Goal: Task Accomplishment & Management: Use online tool/utility

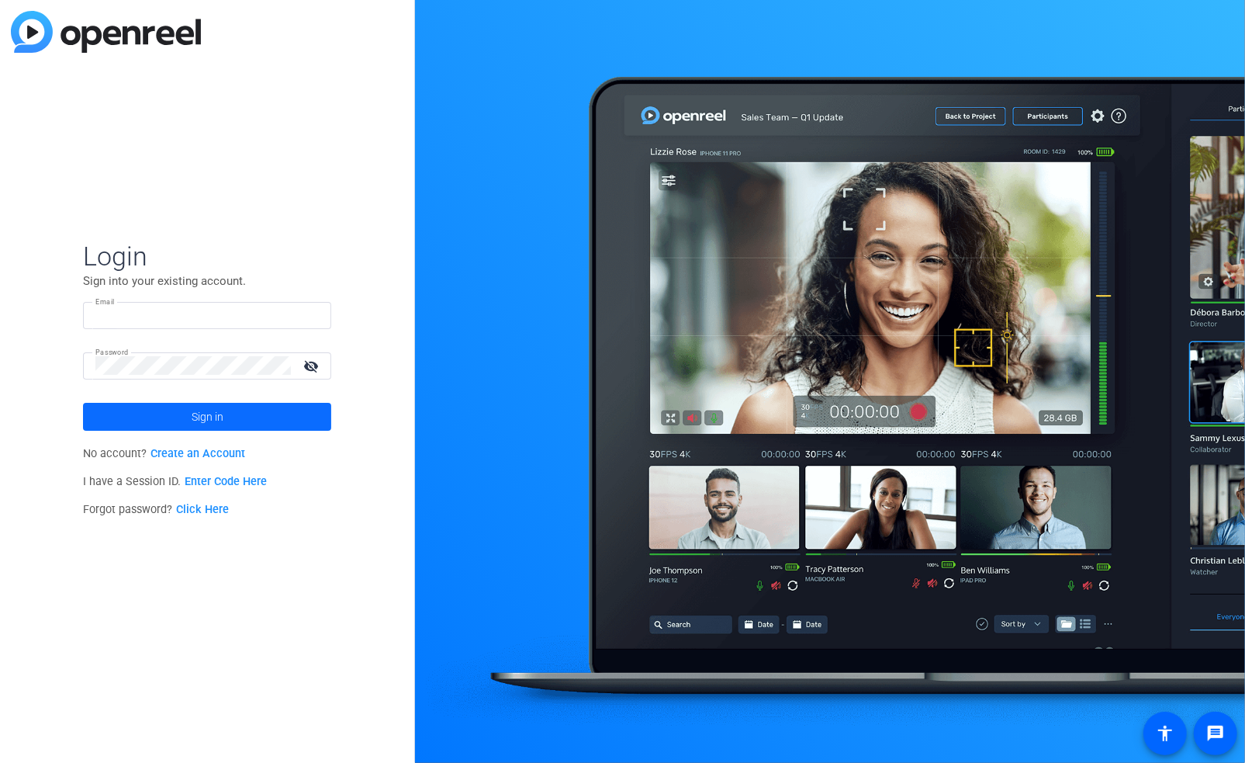
type input "[PERSON_NAME][EMAIL_ADDRESS][PERSON_NAME][DOMAIN_NAME]"
click at [219, 419] on span "Sign in" at bounding box center [208, 416] width 32 height 39
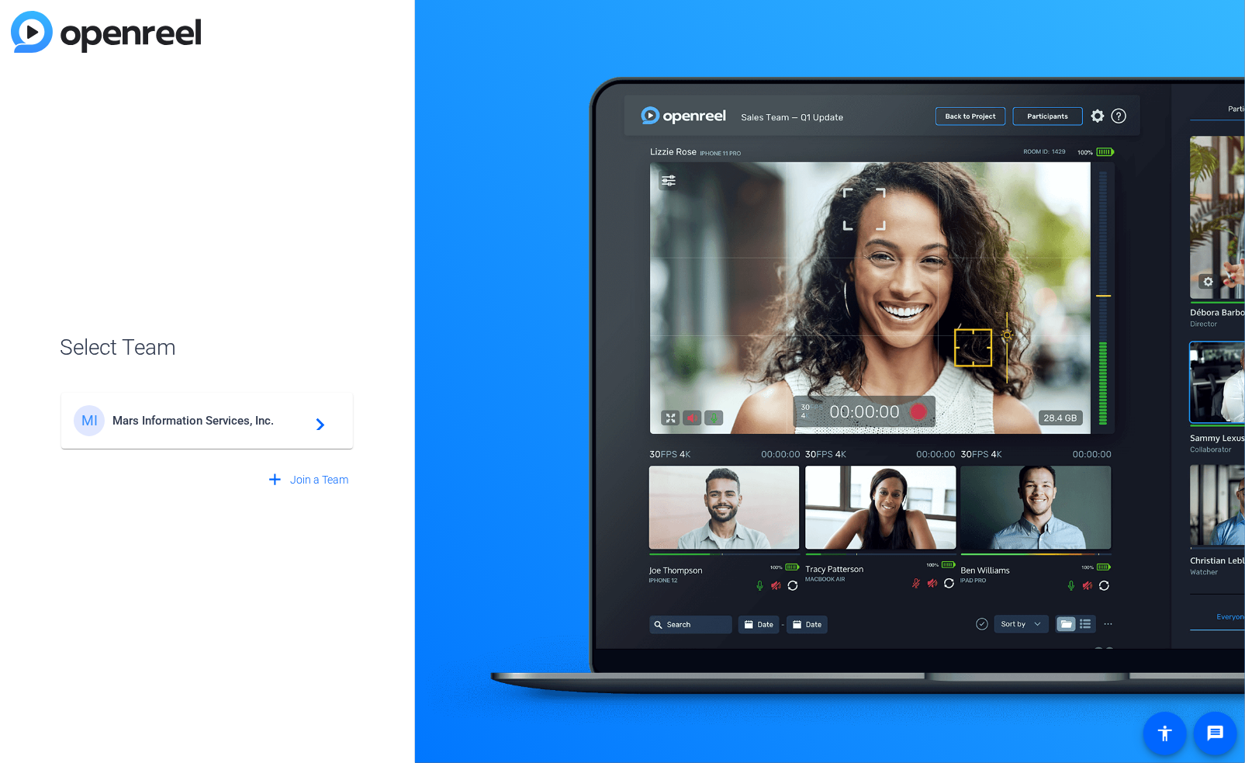
click at [219, 419] on span "Mars Information Services, Inc." at bounding box center [209, 420] width 194 height 14
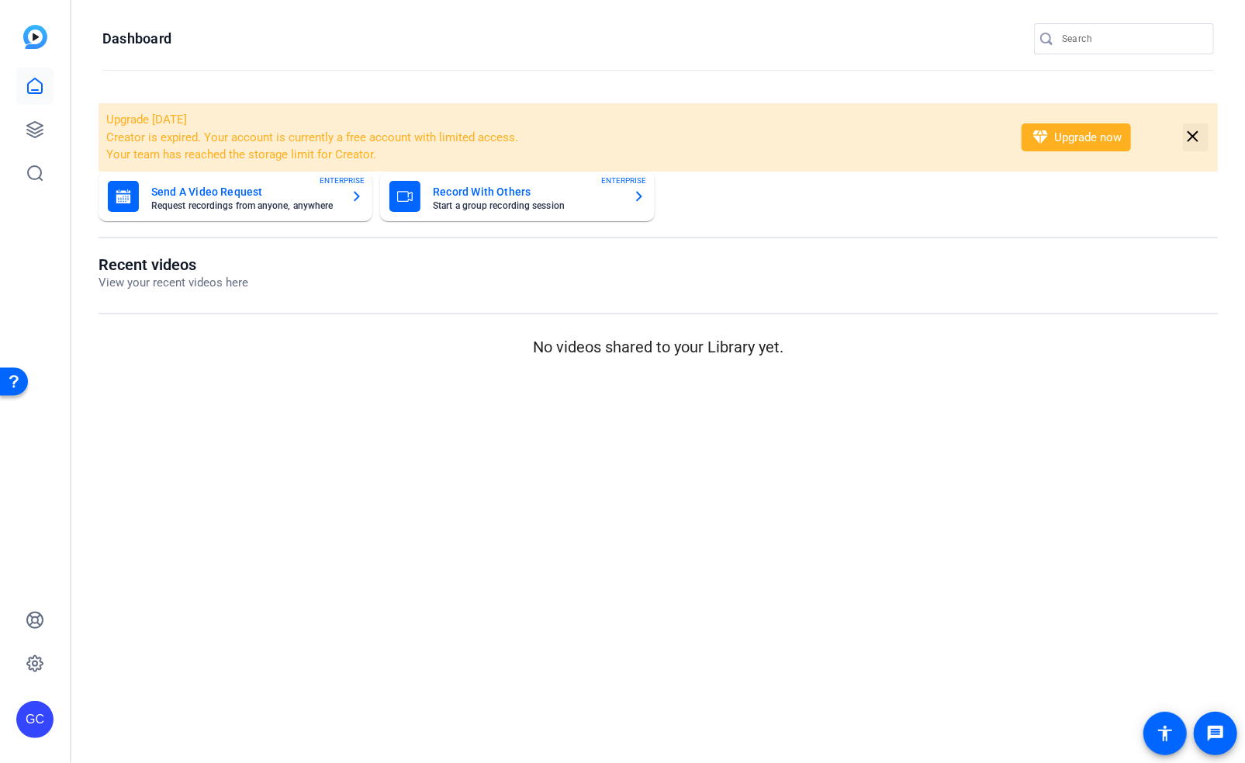
click at [1198, 143] on mat-icon "close" at bounding box center [1192, 136] width 19 height 19
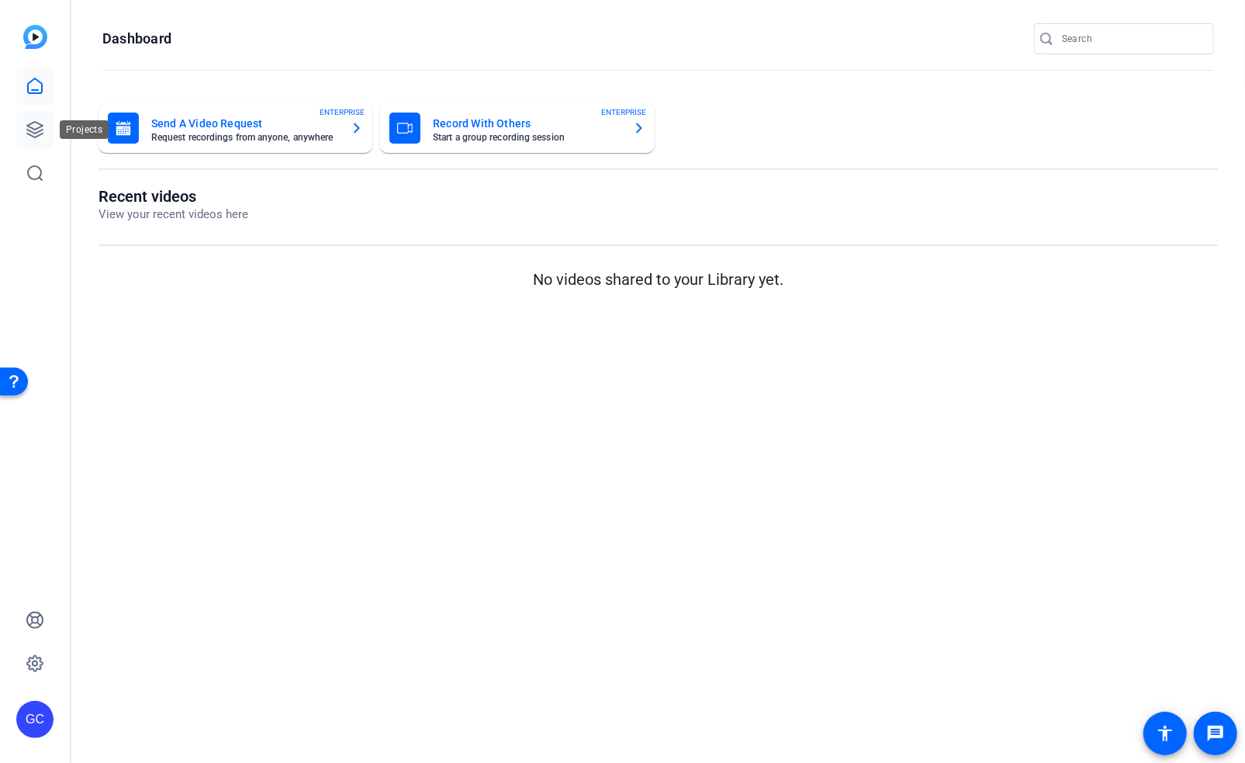
click at [35, 125] on icon at bounding box center [35, 129] width 19 height 19
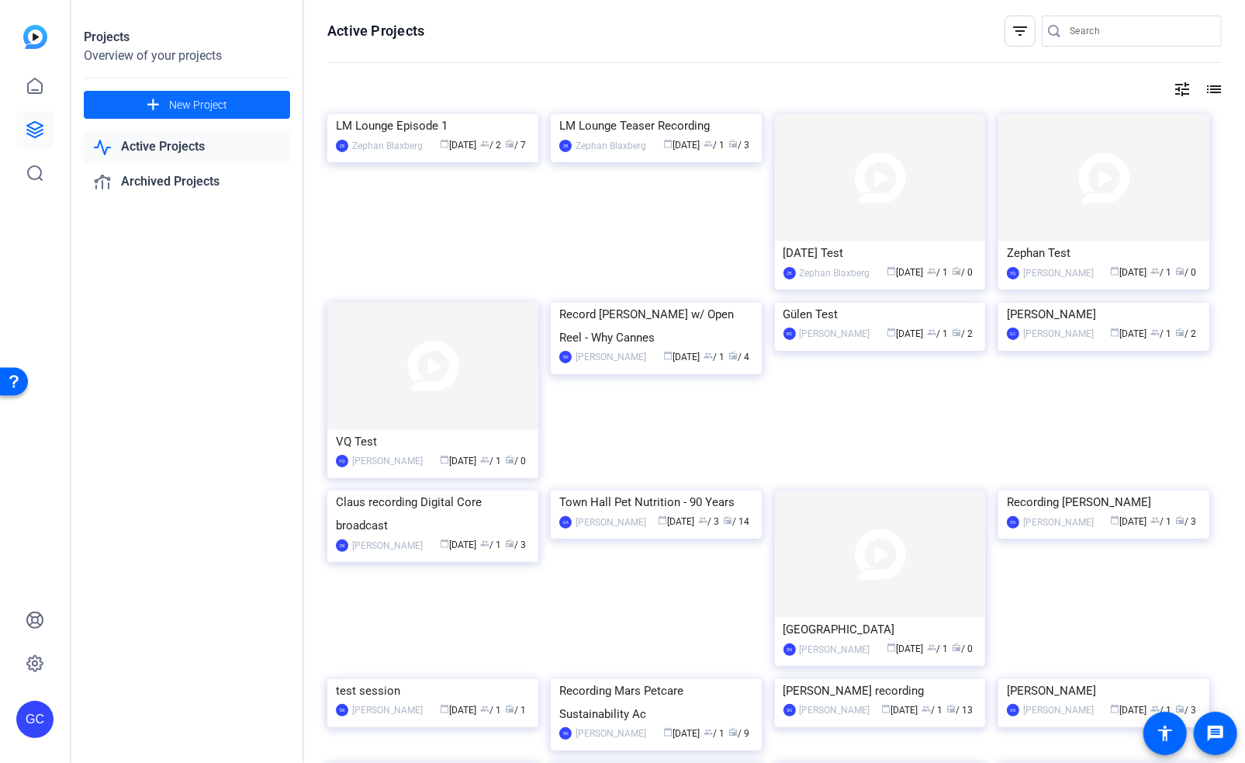
click at [198, 97] on span "New Project" at bounding box center [198, 105] width 58 height 16
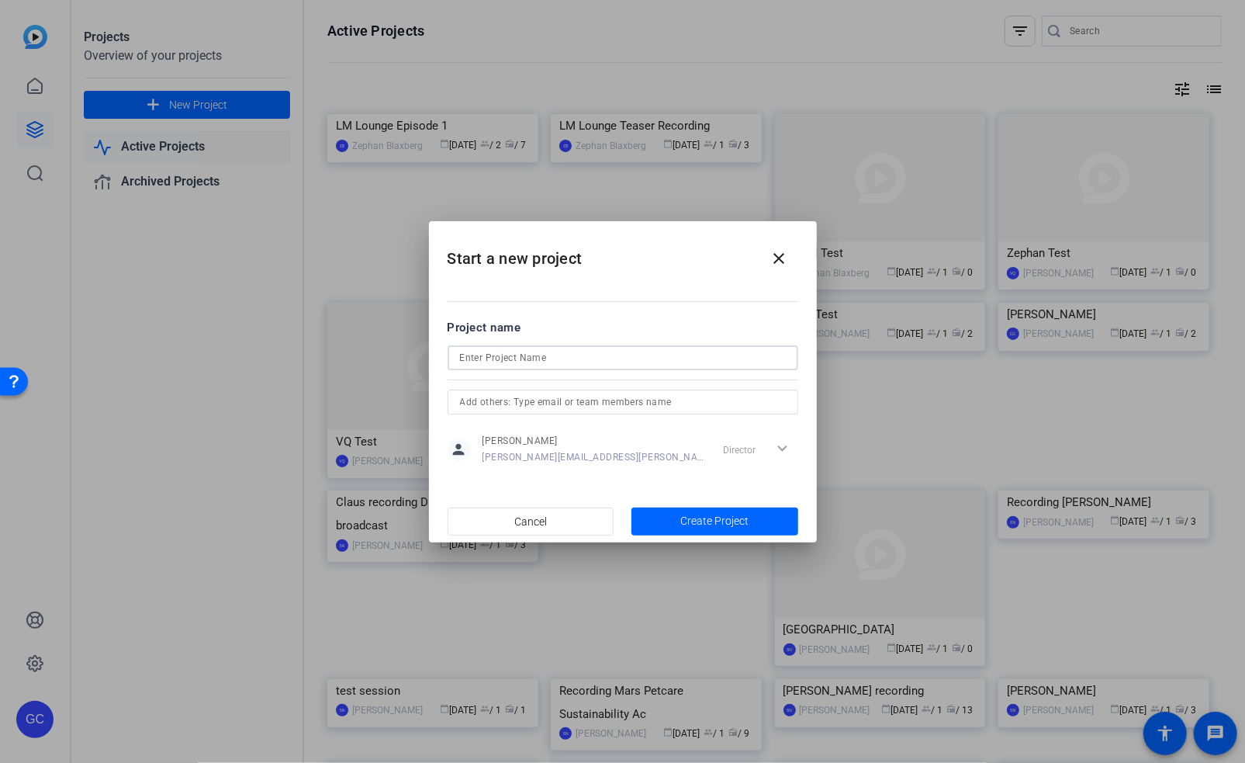
click at [511, 359] on input at bounding box center [623, 357] width 326 height 19
click at [784, 451] on div "Director expand_more" at bounding box center [757, 449] width 81 height 28
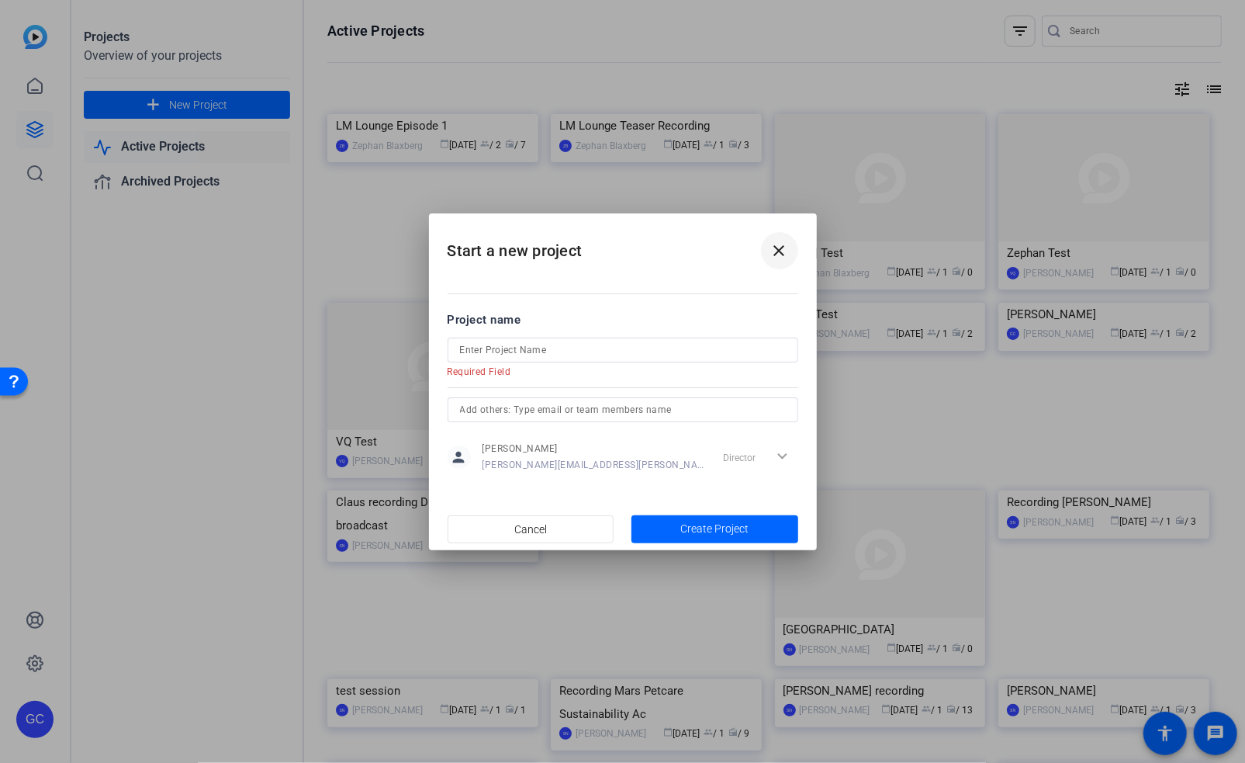
click at [783, 246] on mat-icon "close" at bounding box center [779, 250] width 19 height 19
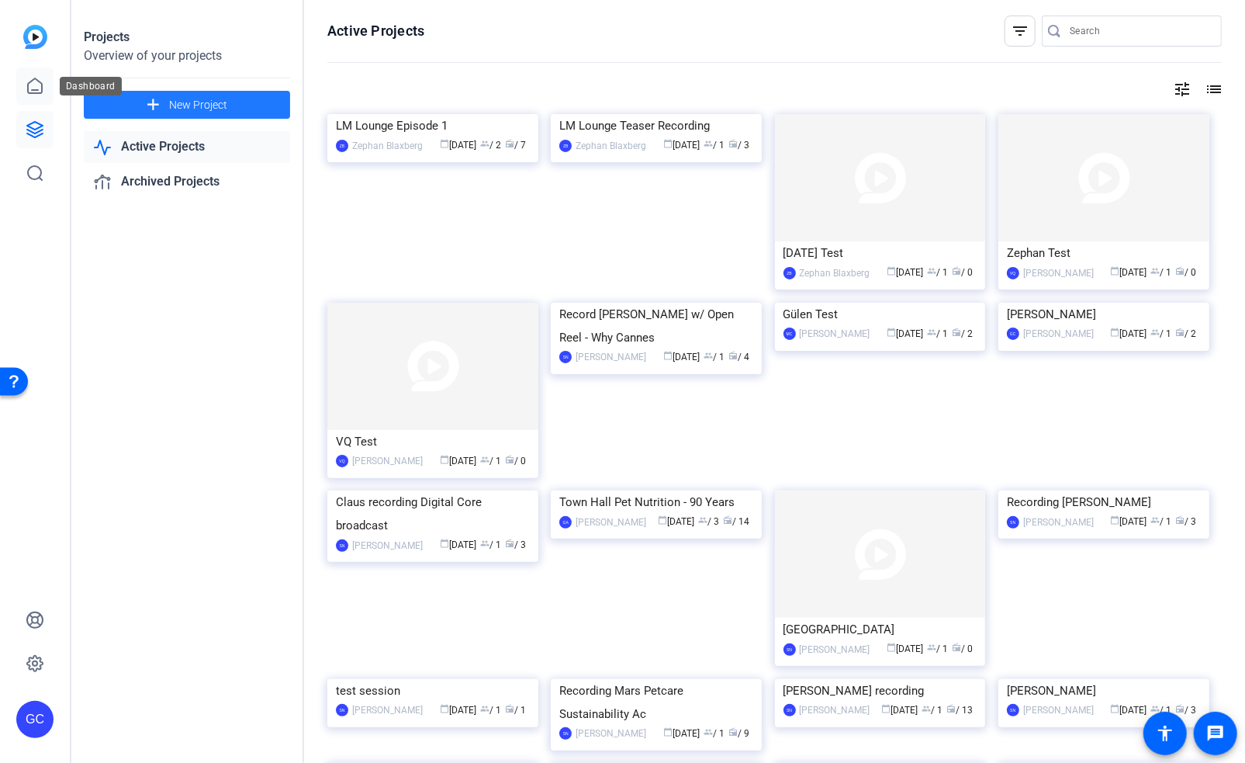
click at [23, 85] on link at bounding box center [34, 85] width 37 height 37
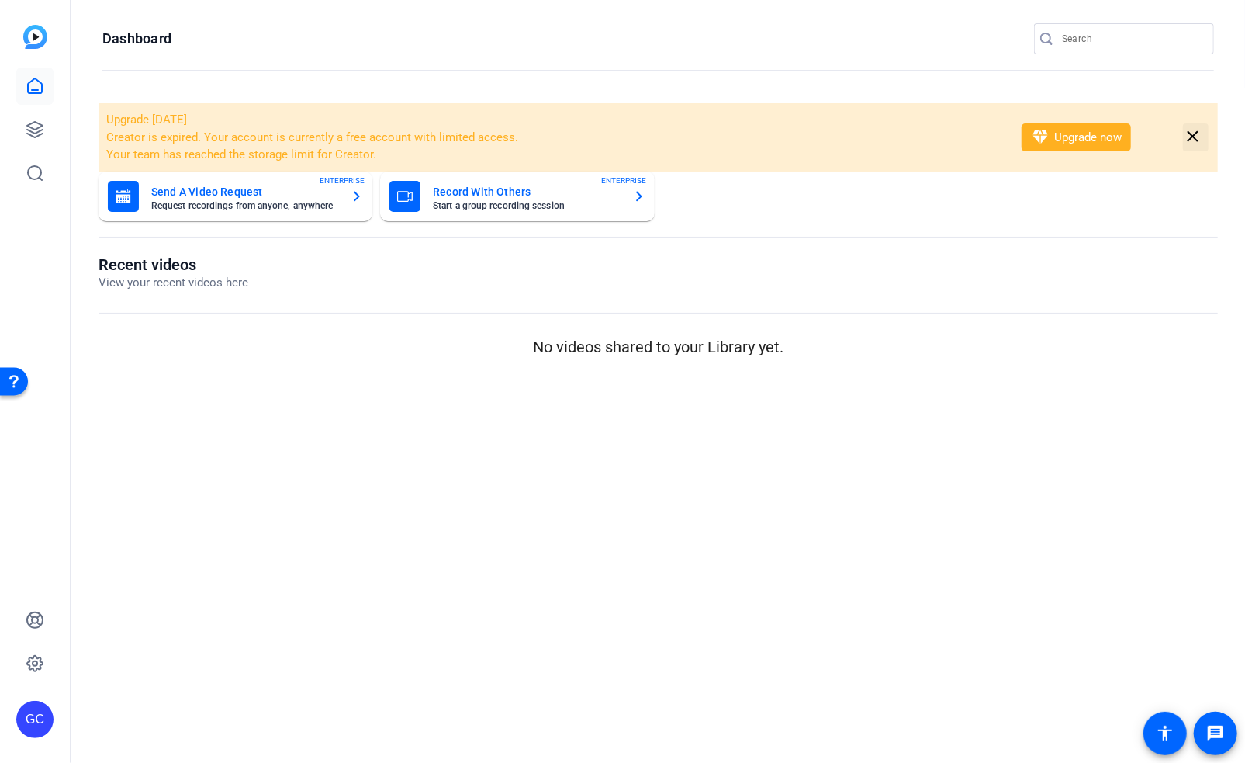
click at [1191, 137] on mat-icon "close" at bounding box center [1192, 136] width 19 height 19
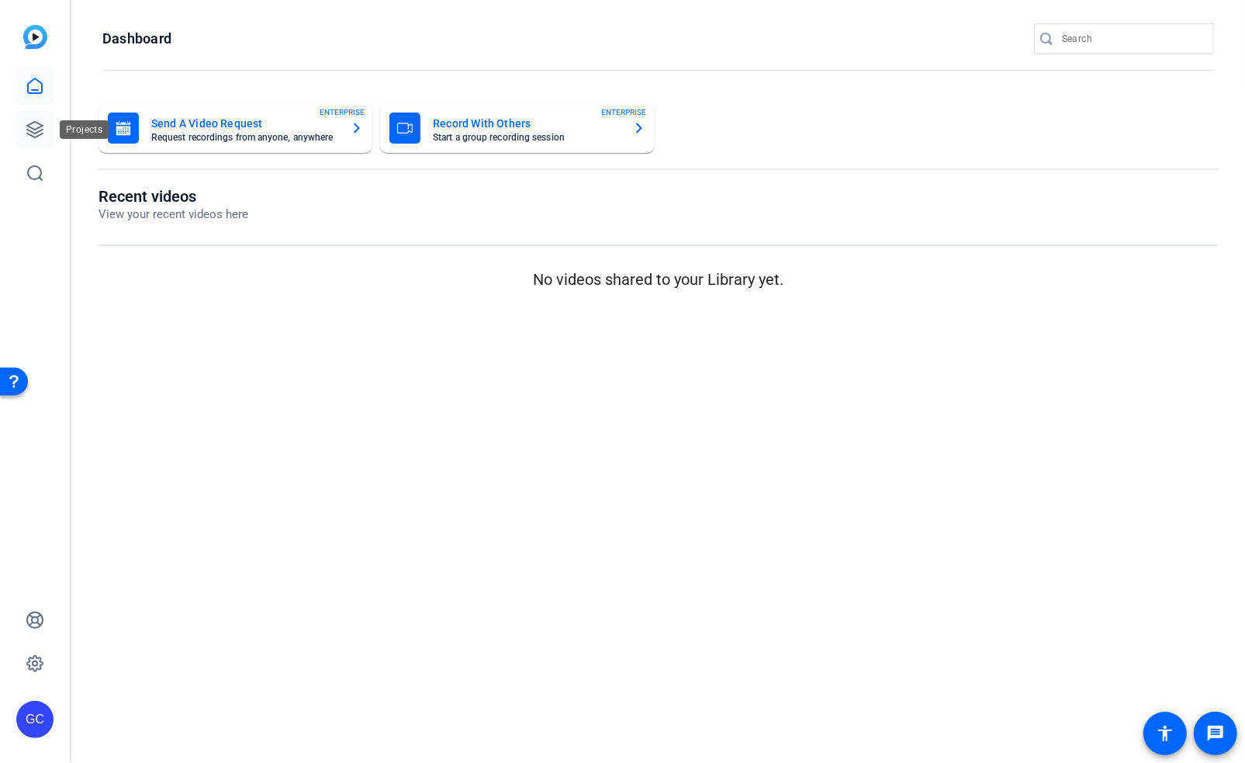
click at [32, 137] on icon at bounding box center [35, 130] width 16 height 16
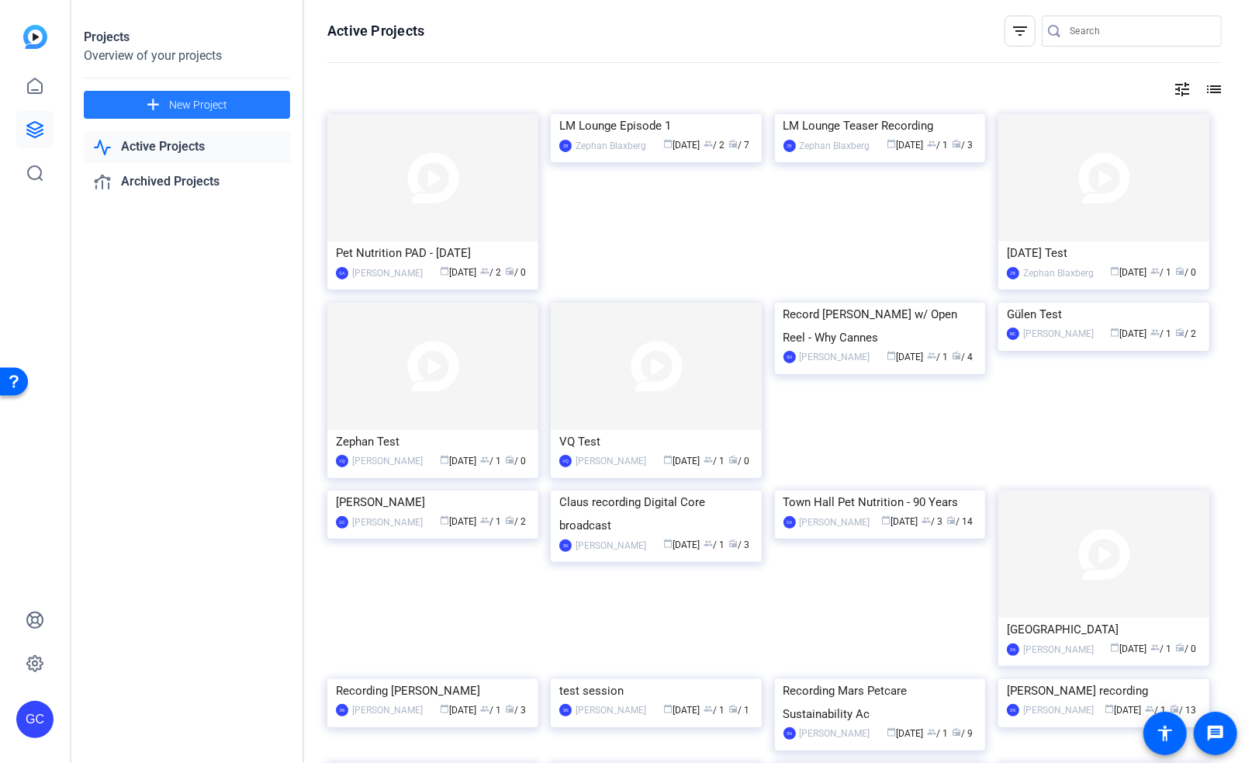
click at [162, 104] on mat-icon "add" at bounding box center [153, 104] width 19 height 19
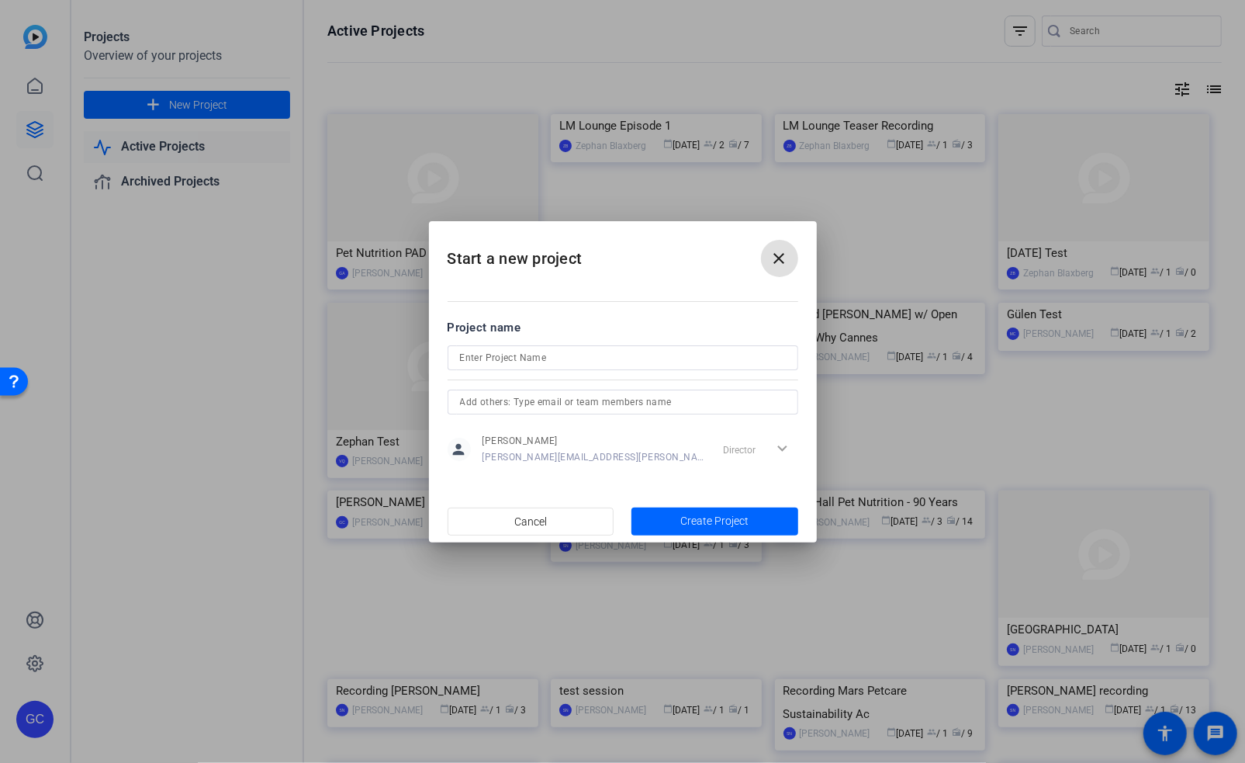
click at [503, 351] on input at bounding box center [623, 357] width 326 height 19
type input "test"
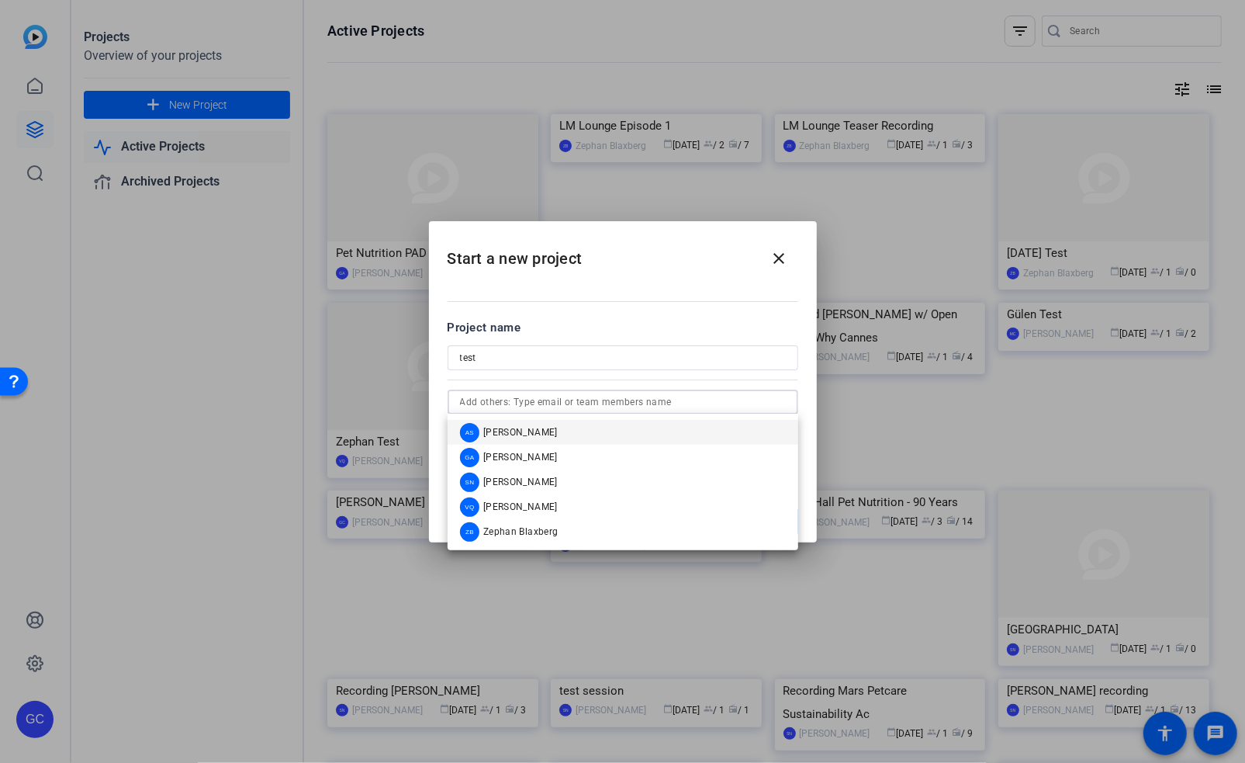
click at [480, 406] on input "text" at bounding box center [623, 402] width 326 height 19
click at [622, 323] on div "Project name" at bounding box center [623, 327] width 351 height 17
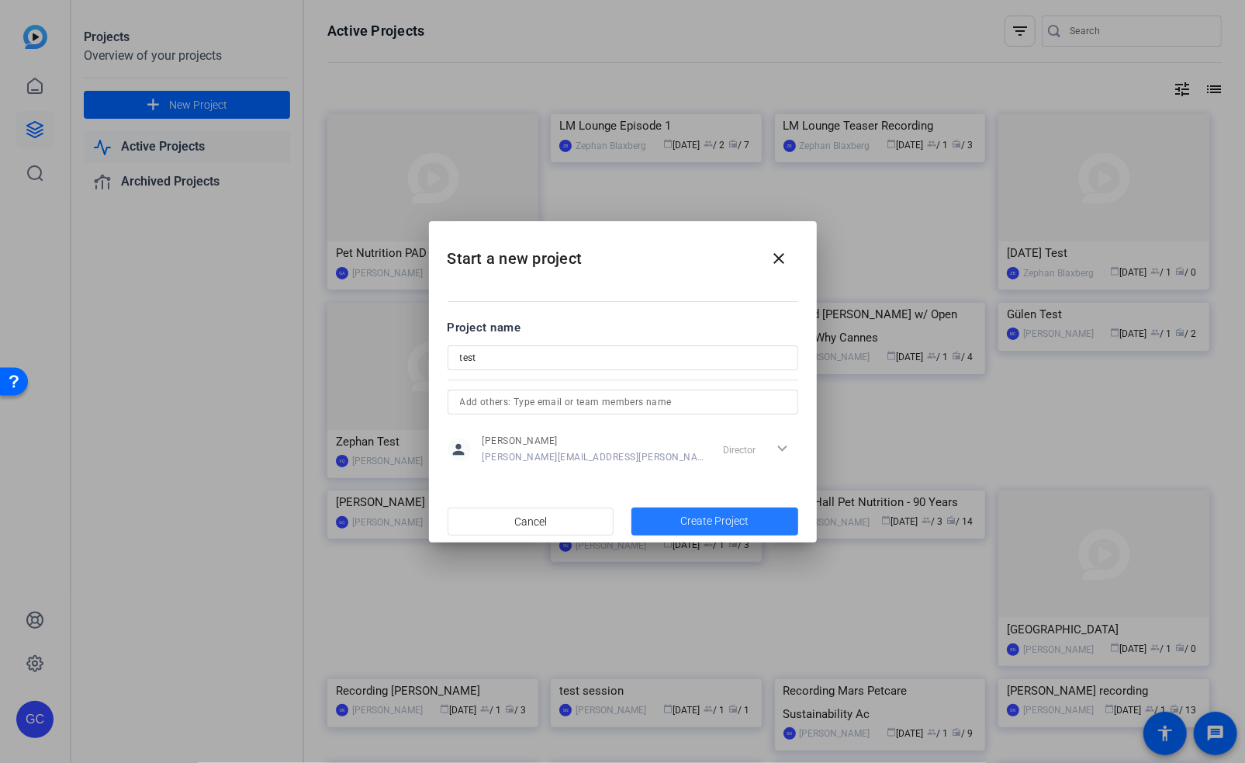
click at [711, 513] on span "Create Project" at bounding box center [714, 521] width 68 height 16
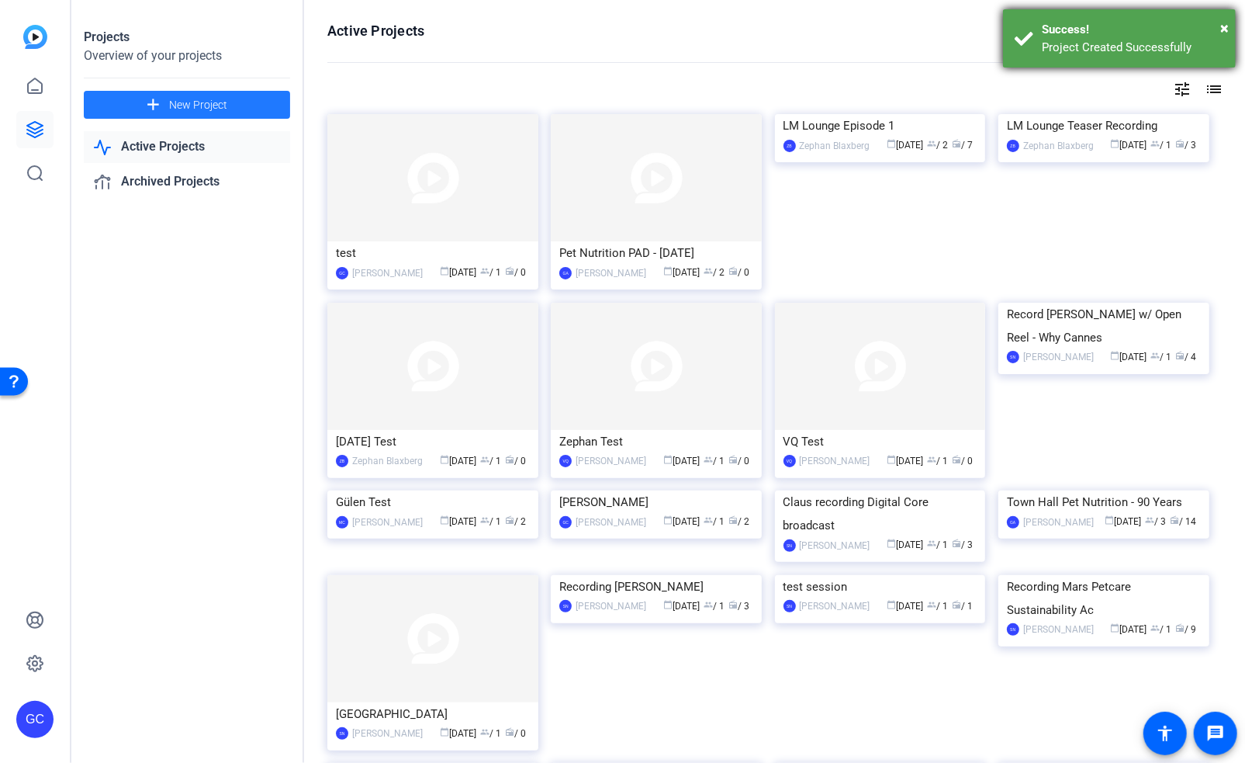
click at [1071, 29] on div "Success!" at bounding box center [1133, 30] width 182 height 18
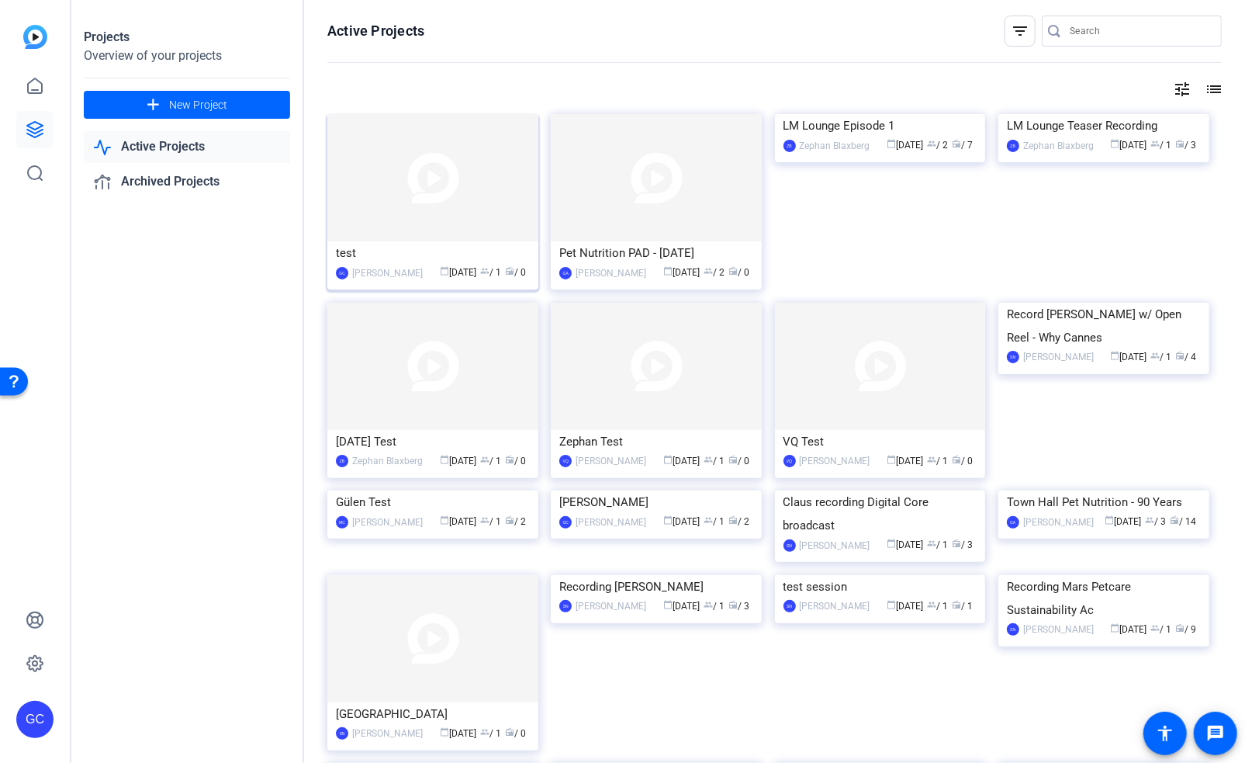
click at [417, 230] on img at bounding box center [432, 177] width 211 height 127
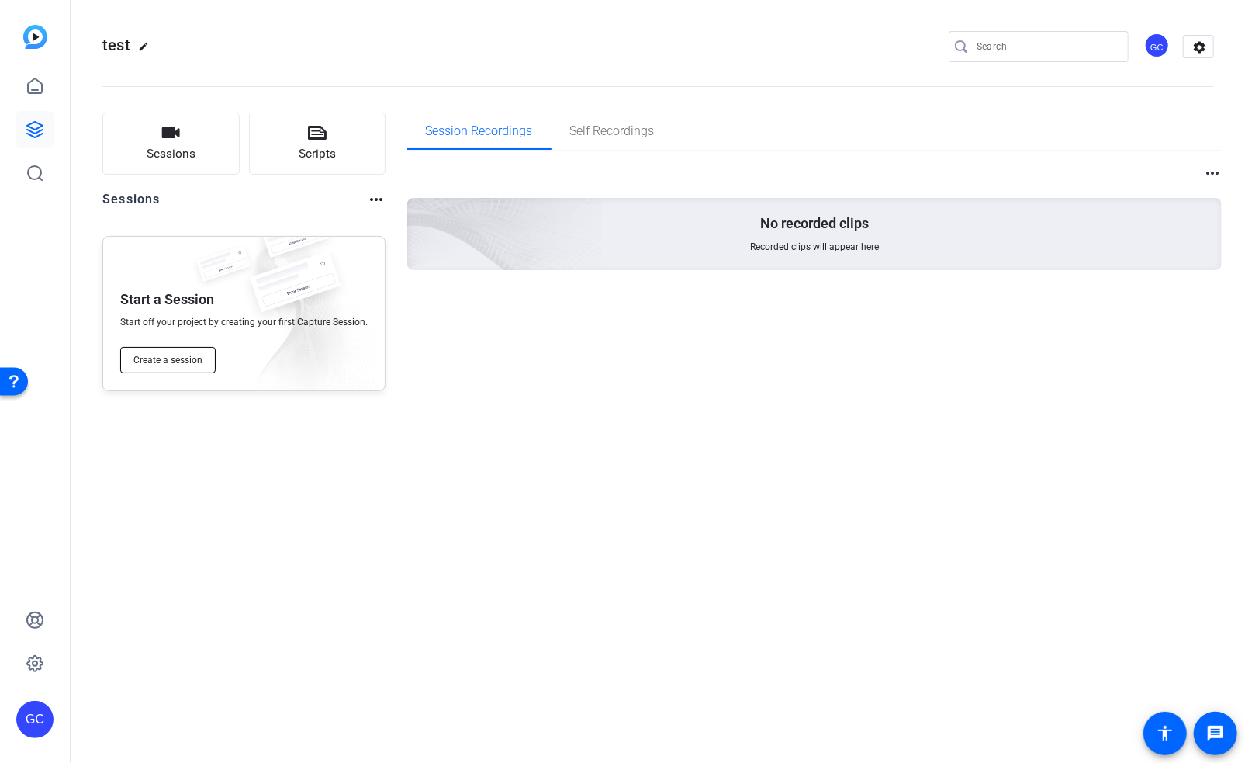
click at [175, 355] on span "Create a session" at bounding box center [167, 360] width 69 height 12
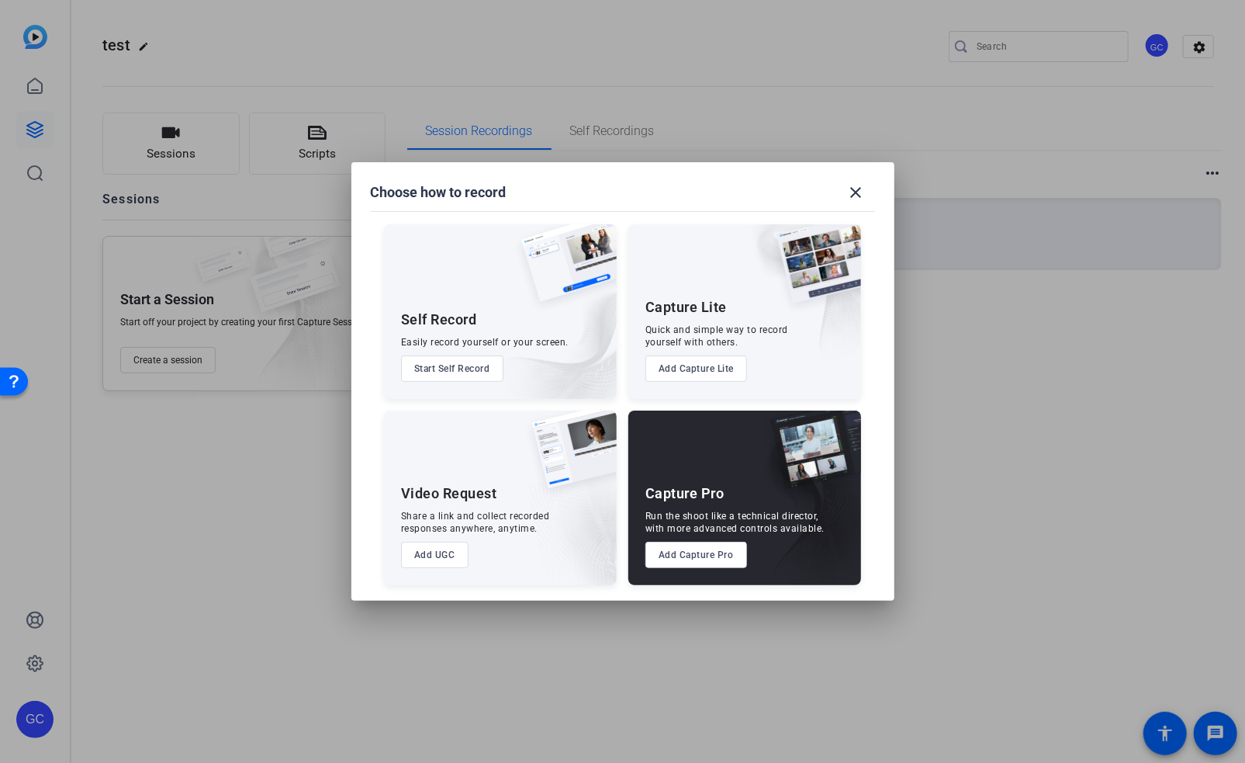
click at [707, 550] on button "Add Capture Pro" at bounding box center [696, 554] width 102 height 26
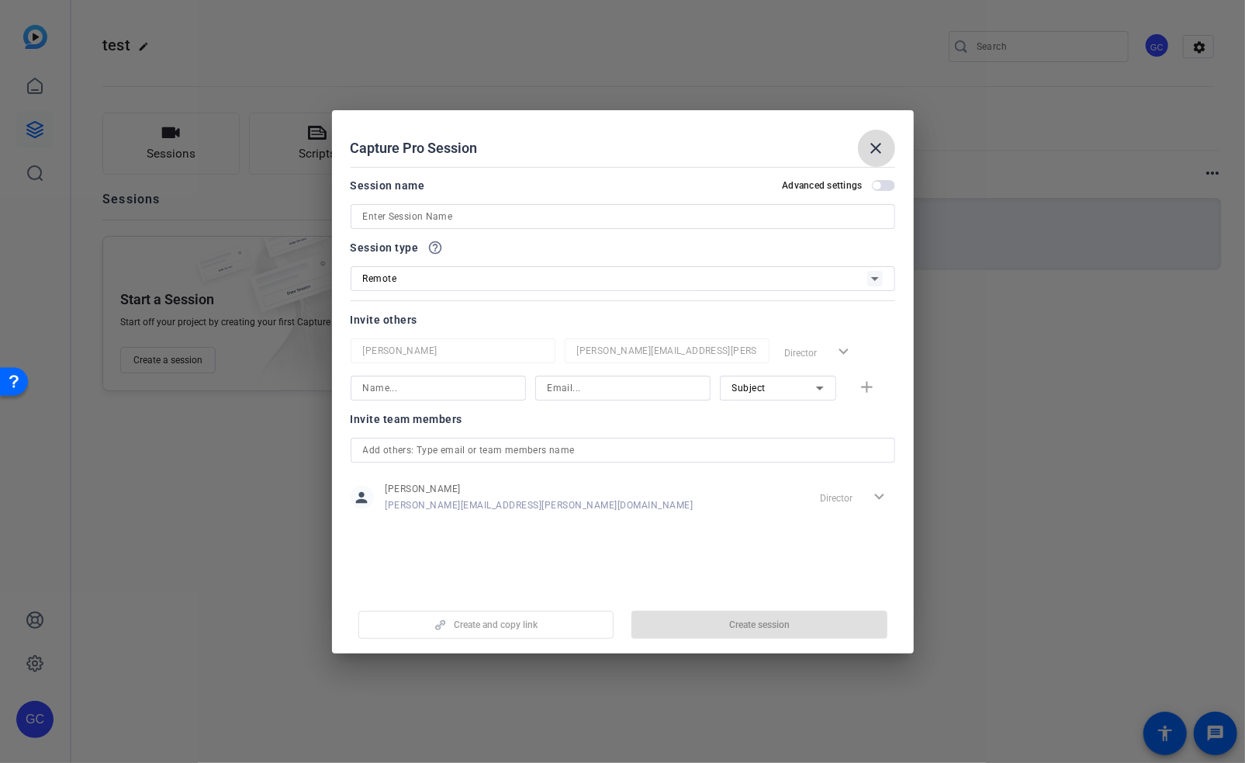
click at [879, 154] on mat-icon "close" at bounding box center [876, 148] width 19 height 19
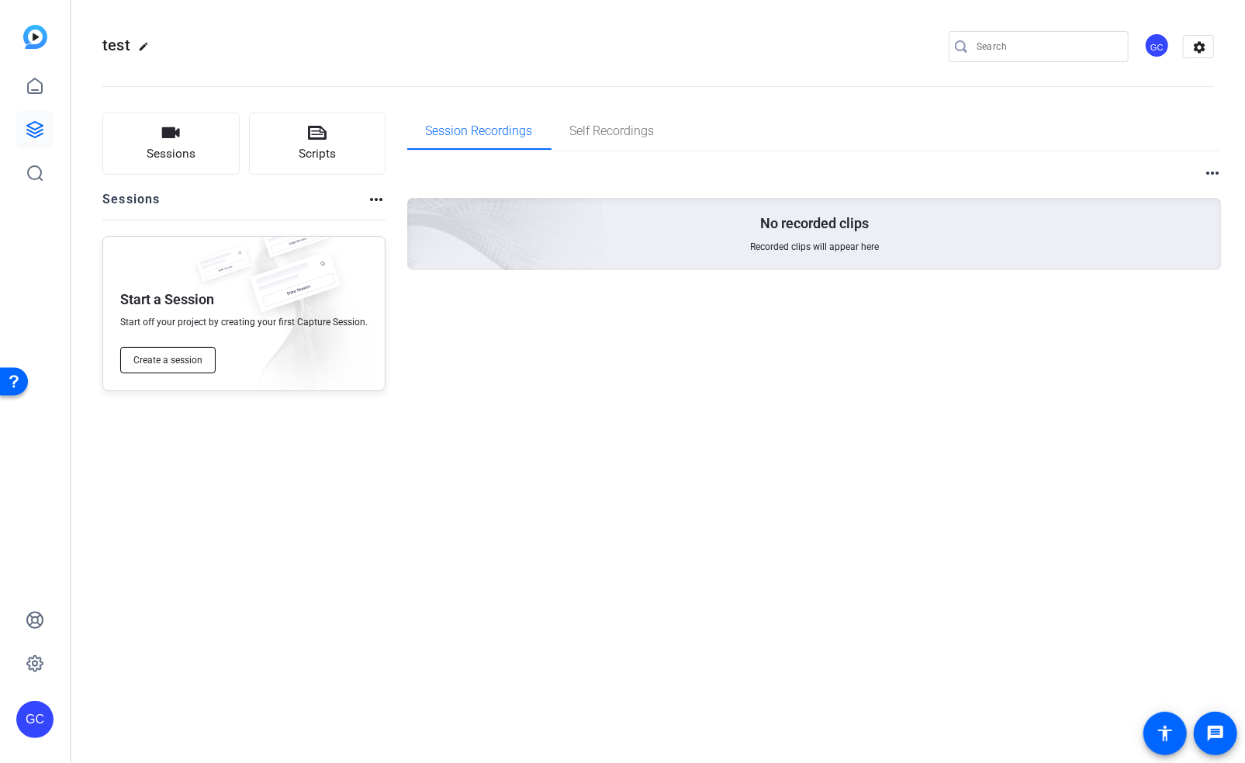
click at [170, 360] on span "Create a session" at bounding box center [167, 360] width 69 height 12
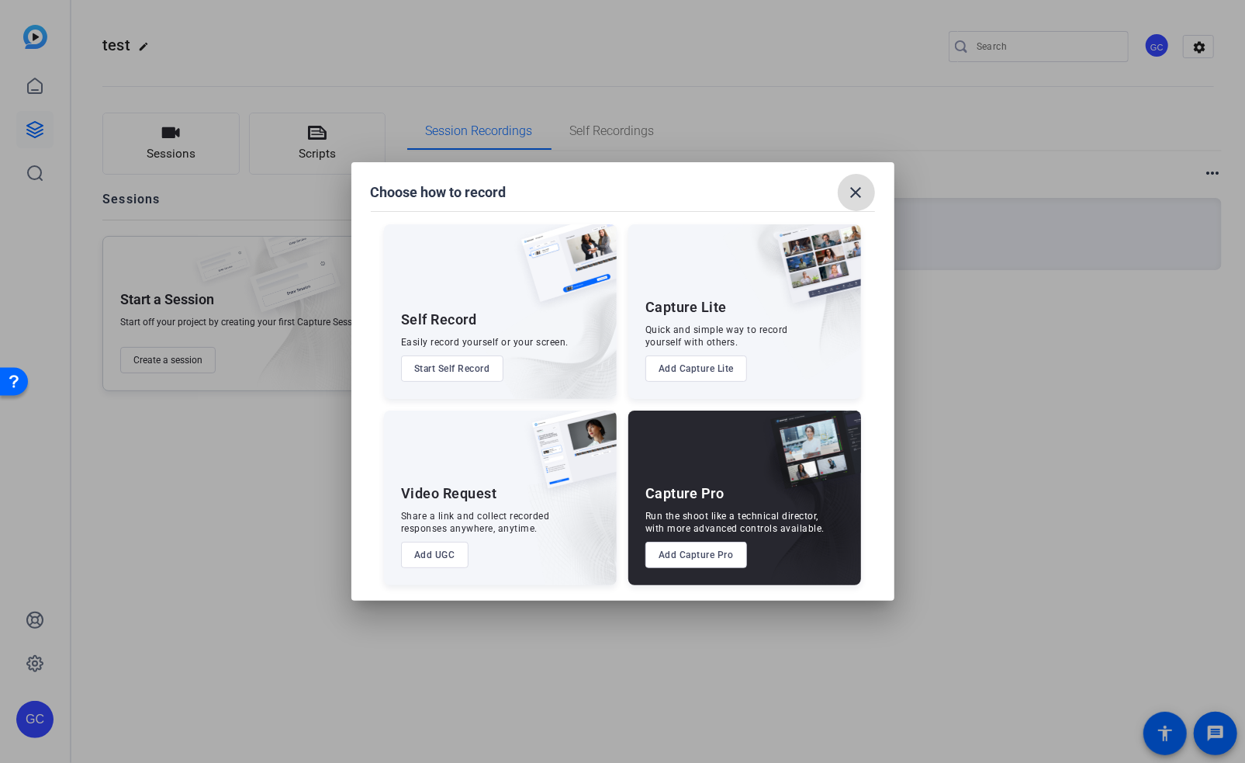
click at [860, 192] on mat-icon "close" at bounding box center [856, 192] width 19 height 19
